Goal: Transaction & Acquisition: Book appointment/travel/reservation

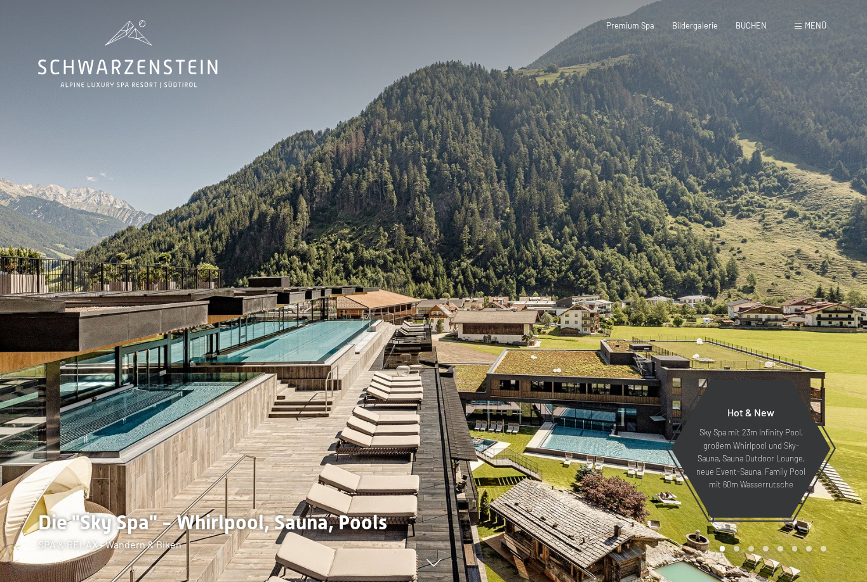
click at [754, 24] on span "BUCHEN" at bounding box center [750, 25] width 31 height 10
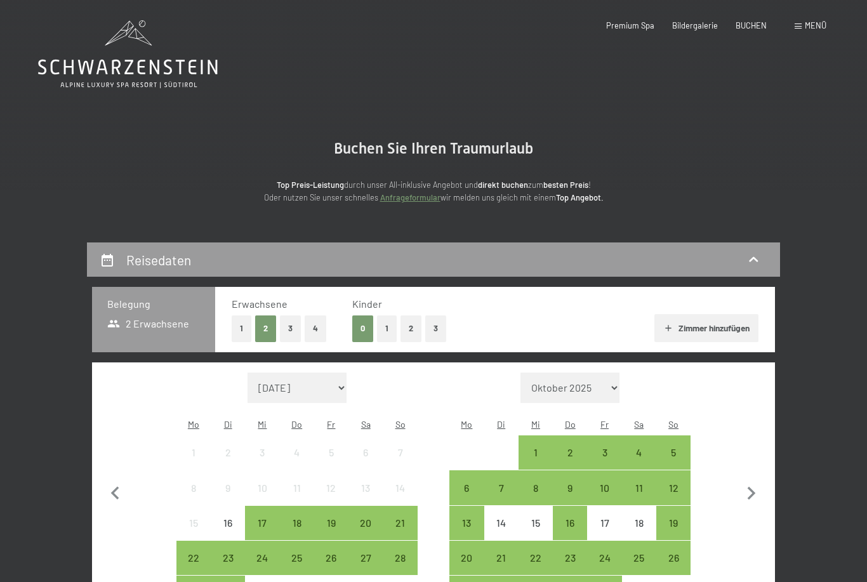
click at [391, 328] on button "1" at bounding box center [387, 328] width 20 height 26
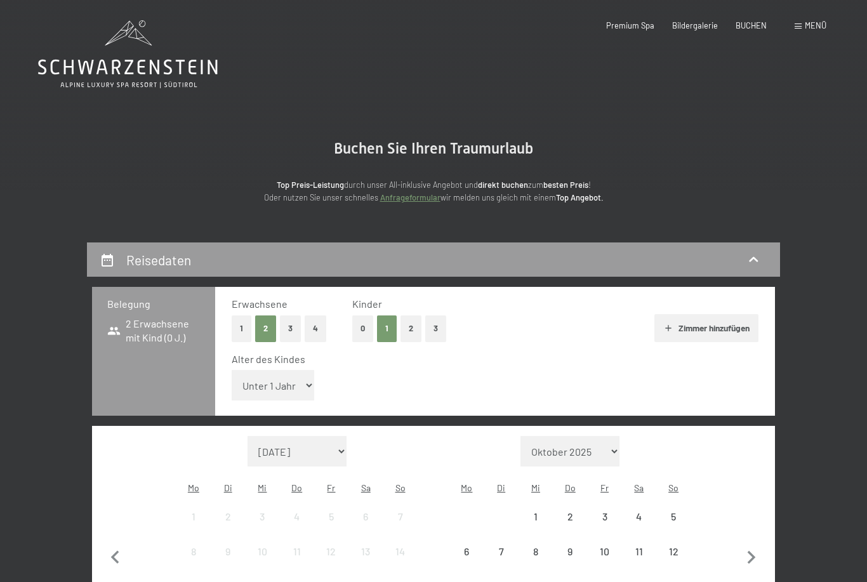
click at [302, 377] on select "Unter 1 Jahr 1 Jahr 2 Jahre 3 Jahre 4 Jahre 5 Jahre 6 Jahre 7 Jahre 8 Jahre 9 J…" at bounding box center [273, 385] width 82 height 30
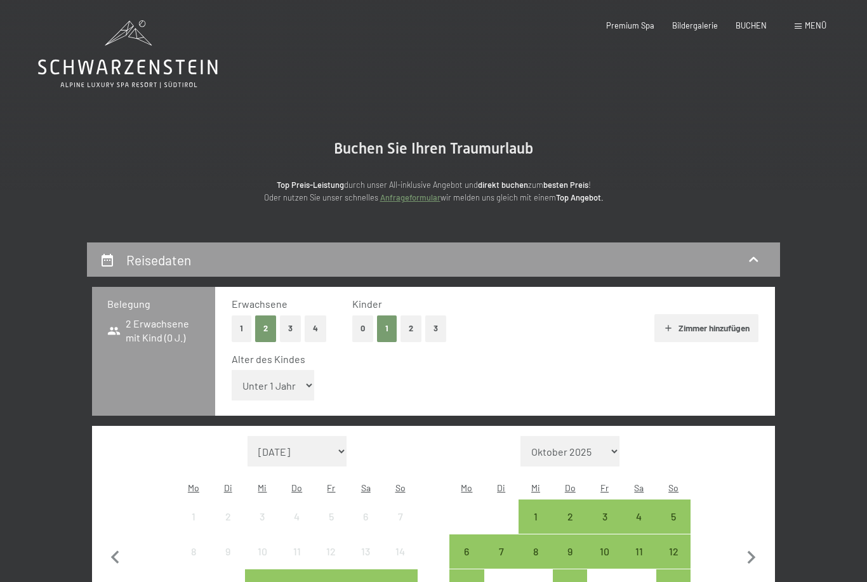
select select "15"
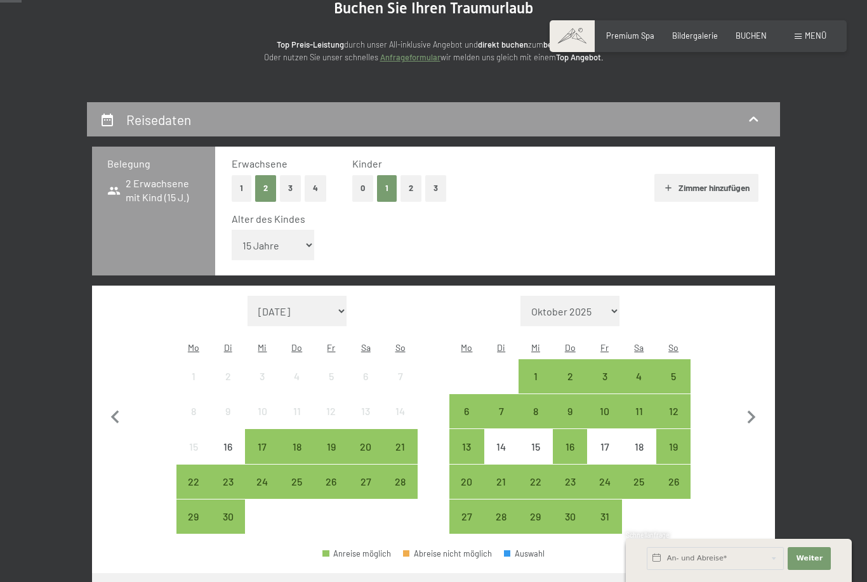
scroll to position [151, 0]
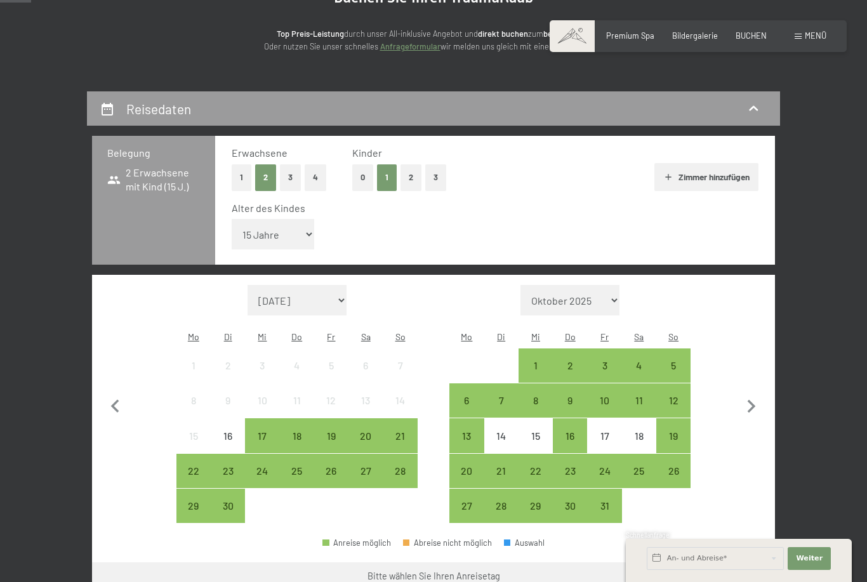
click at [754, 393] on icon "button" at bounding box center [751, 406] width 27 height 27
select select "2025-10-01"
select select "2025-11-01"
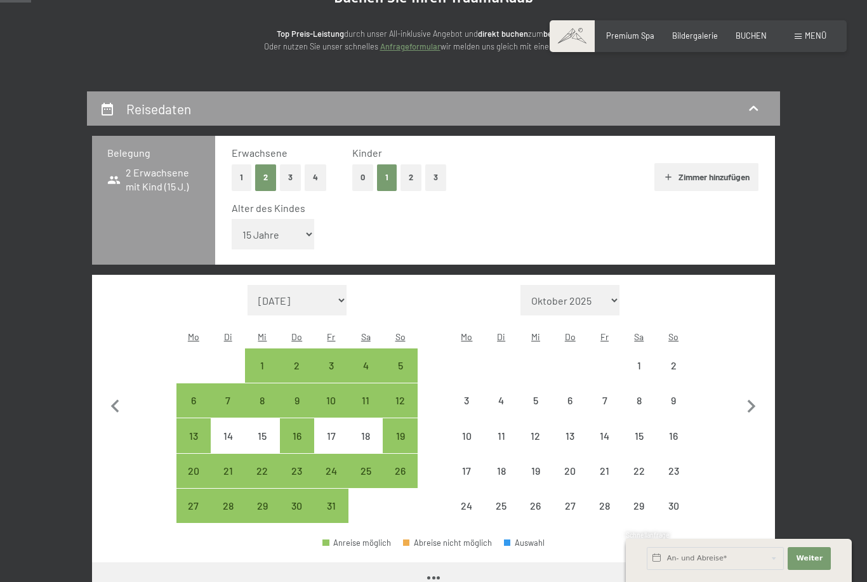
click at [752, 393] on icon "button" at bounding box center [751, 406] width 27 height 27
select select "2025-11-01"
select select "2025-12-01"
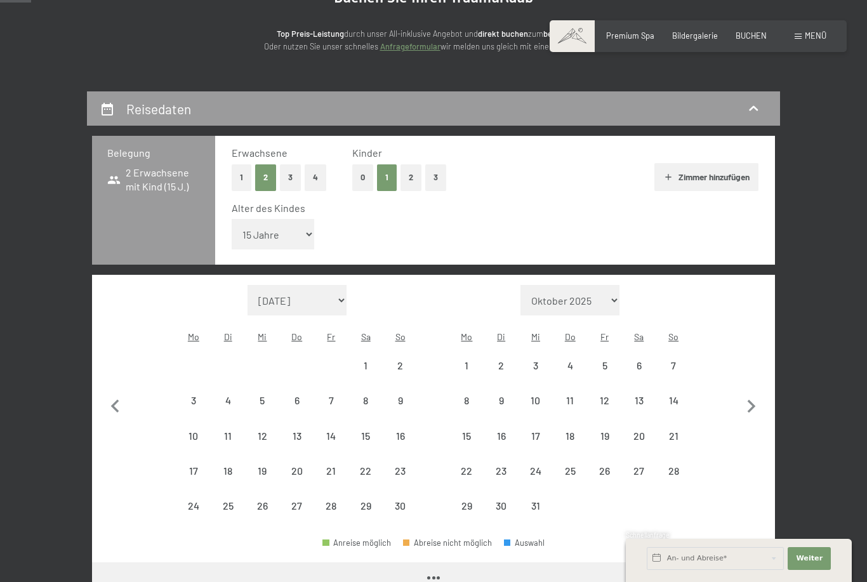
select select "2025-11-01"
select select "2025-12-01"
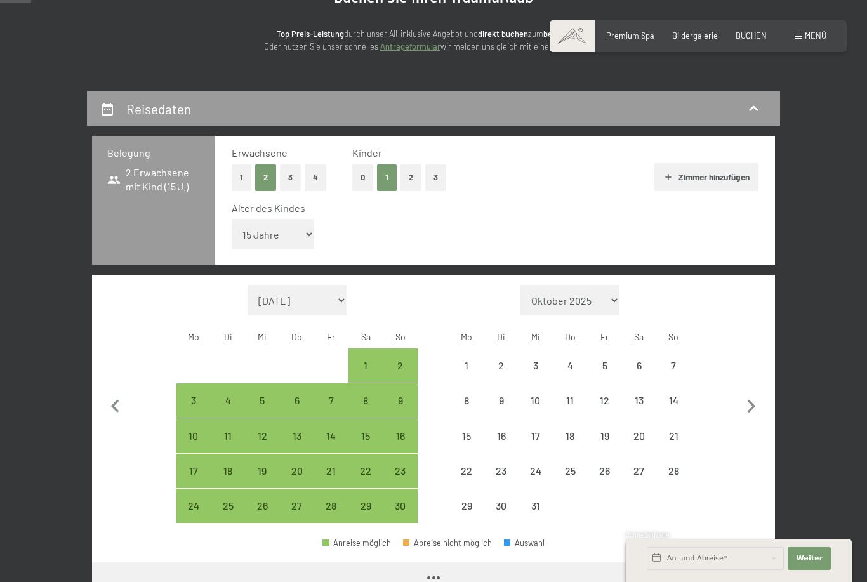
select select "2025-11-01"
select select "2025-12-01"
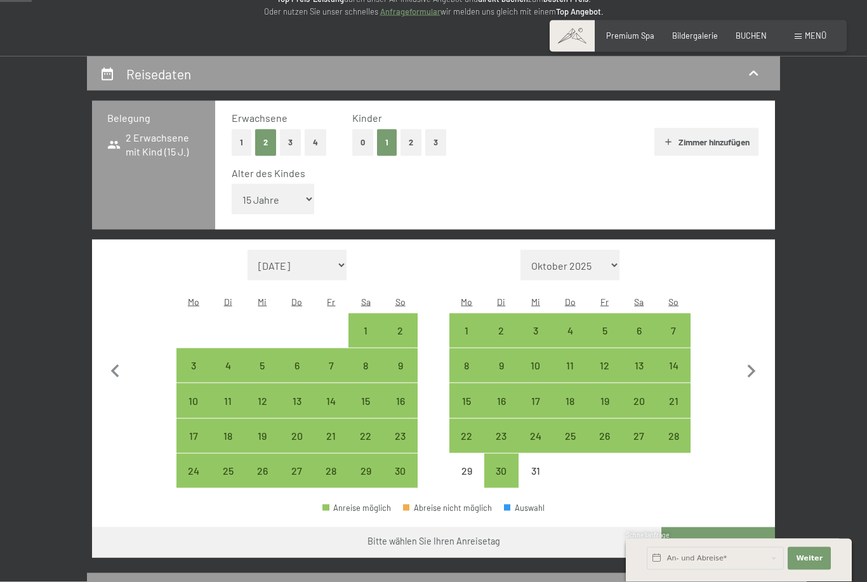
scroll to position [230, 0]
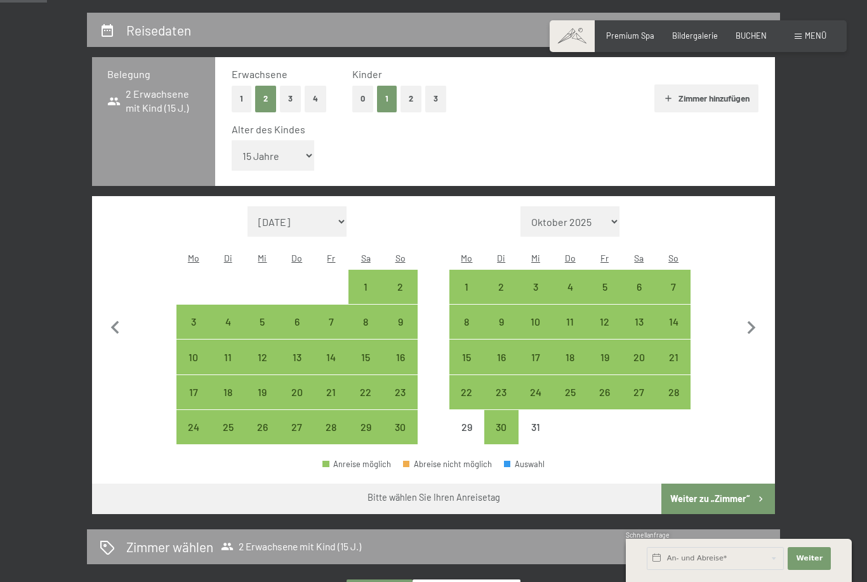
click at [537, 422] on div "31" at bounding box center [536, 438] width 32 height 32
select select "2025-11-01"
select select "2025-12-01"
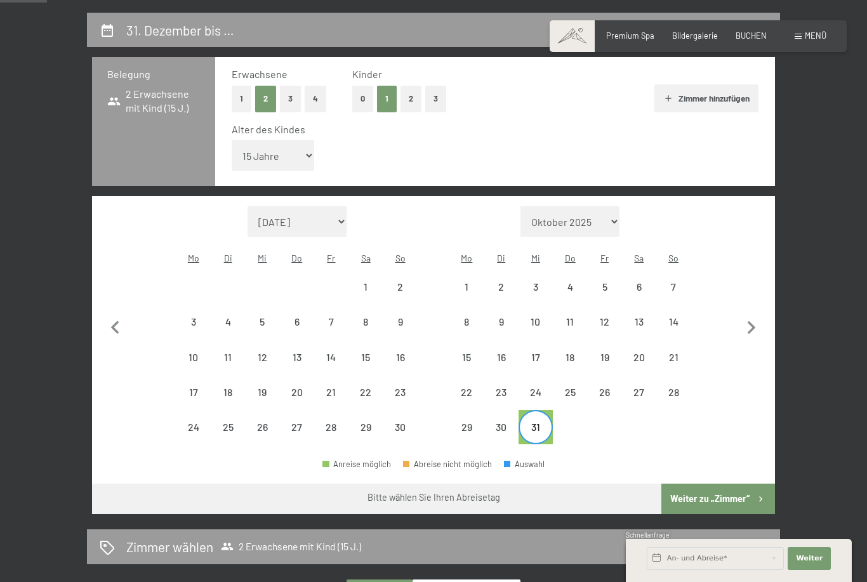
click at [747, 315] on icon "button" at bounding box center [751, 328] width 27 height 27
select select "2025-12-01"
select select "2026-01-01"
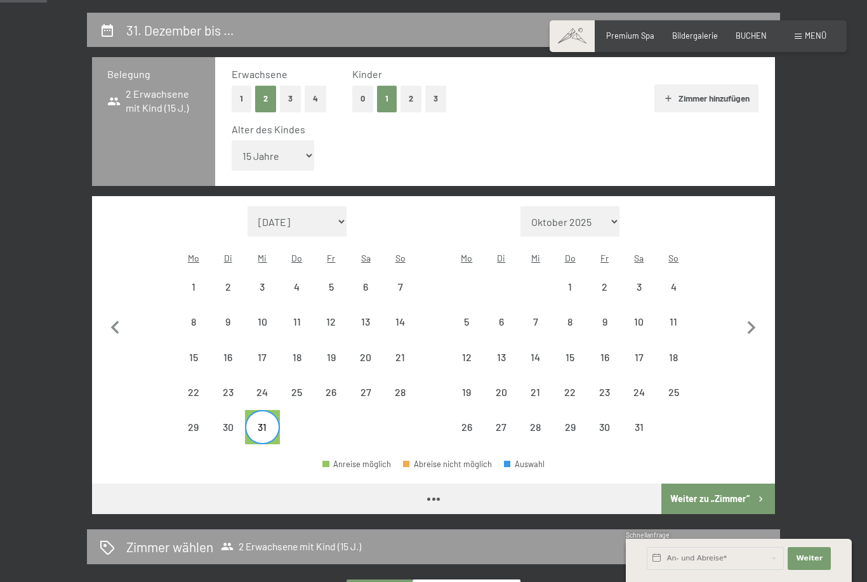
select select "2025-12-01"
select select "2026-01-01"
click at [457, 317] on div "5" at bounding box center [466, 333] width 32 height 32
select select "2025-12-01"
select select "2026-01-01"
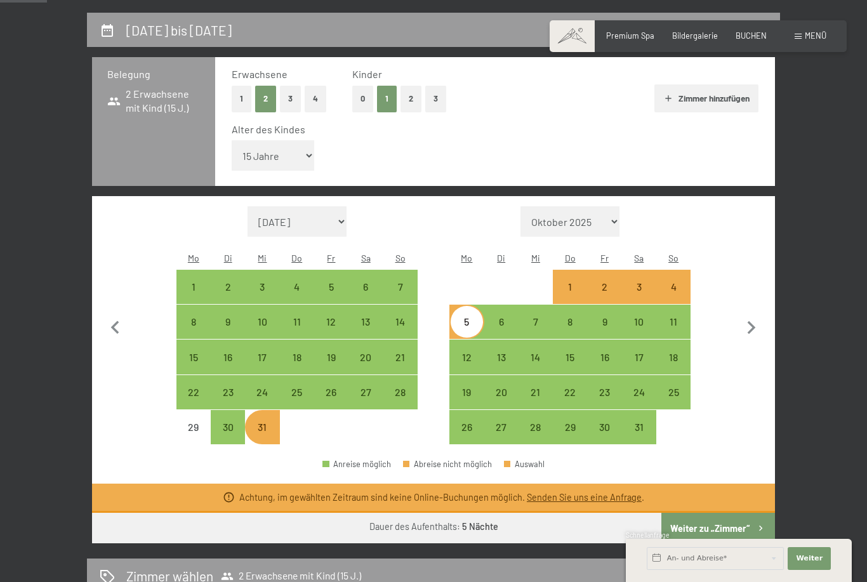
click at [236, 422] on div "30" at bounding box center [228, 438] width 32 height 32
select select "2025-12-01"
select select "2026-01-01"
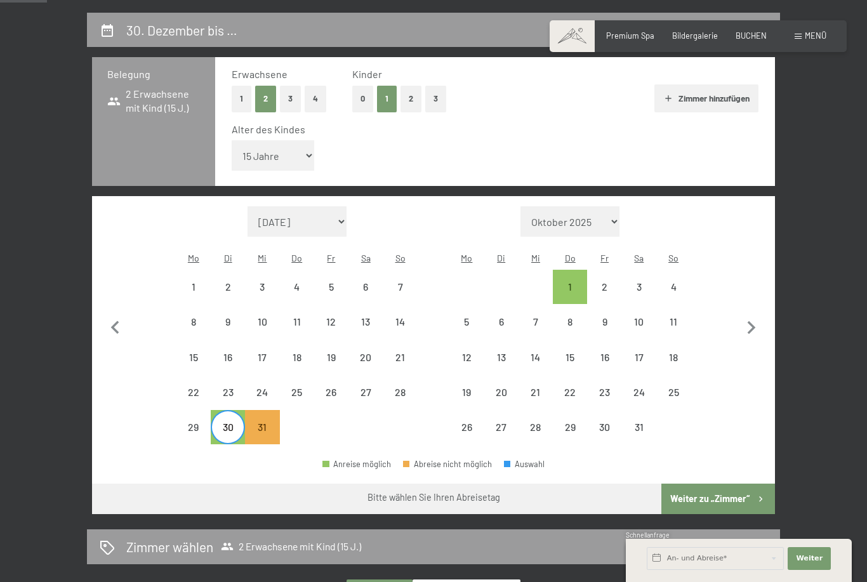
click at [571, 282] on div "1" at bounding box center [570, 298] width 32 height 32
select select "2025-12-01"
select select "2026-01-01"
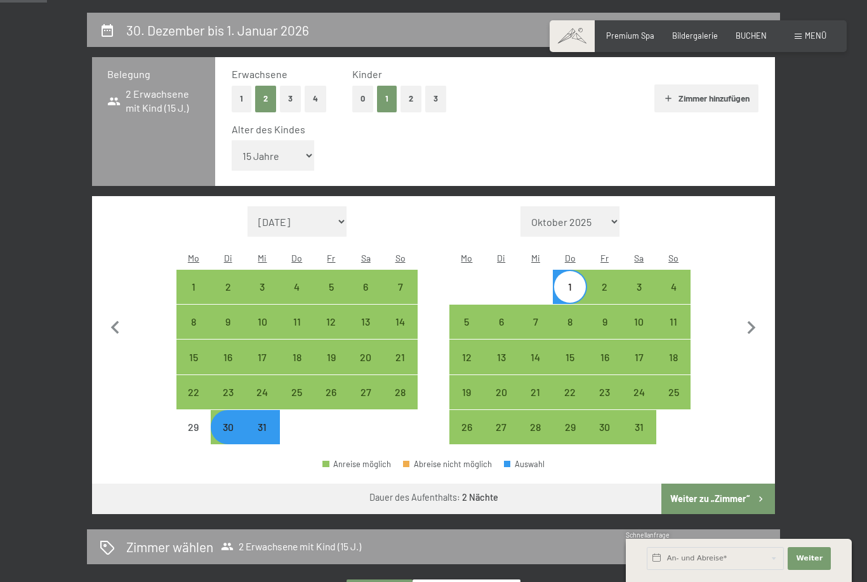
click at [567, 282] on div "1" at bounding box center [570, 298] width 32 height 32
select select "2025-12-01"
select select "2026-01-01"
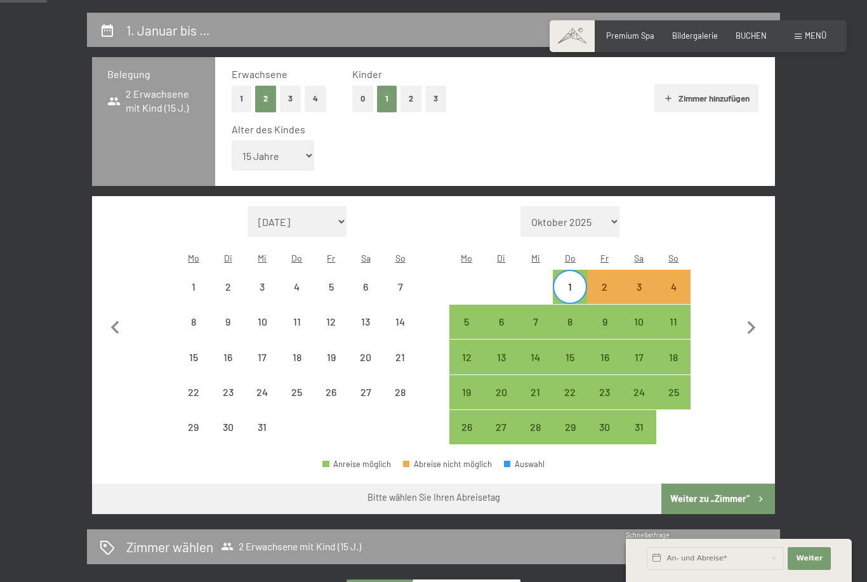
click at [666, 282] on div "4" at bounding box center [673, 298] width 32 height 32
select select "2025-12-01"
select select "2026-01-01"
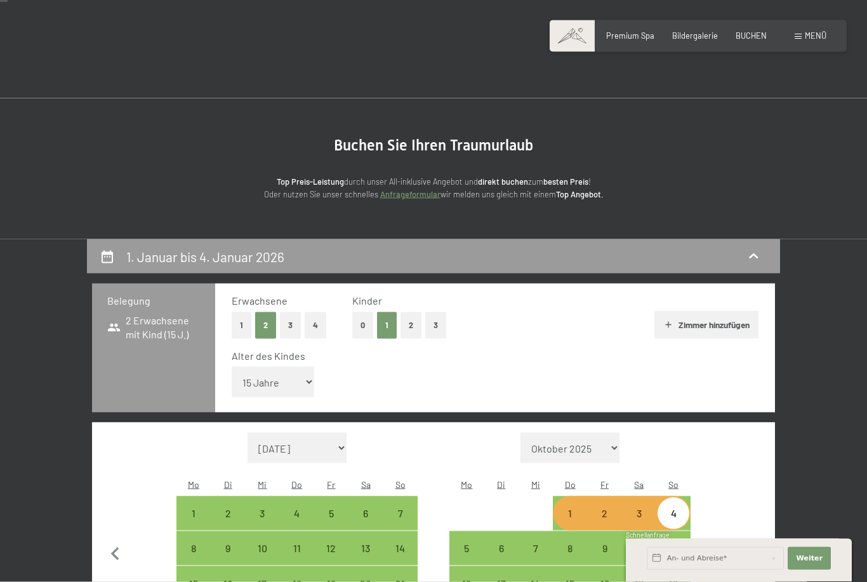
scroll to position [0, 0]
